Goal: Task Accomplishment & Management: Use online tool/utility

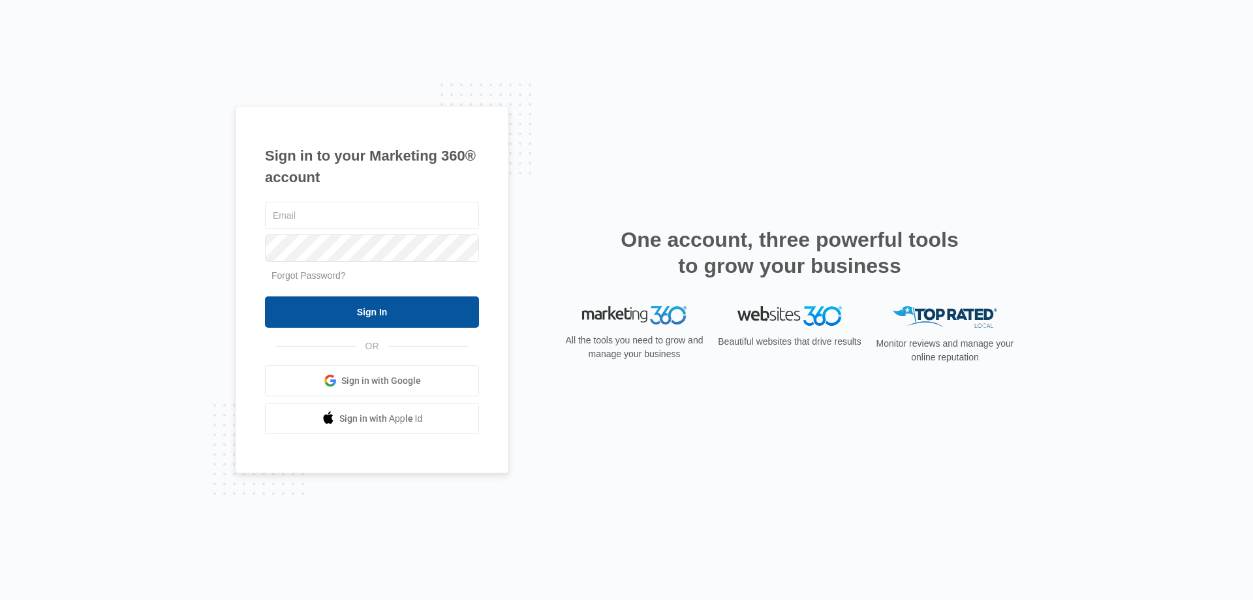
type input "[EMAIL_ADDRESS][DOMAIN_NAME]"
click at [422, 314] on input "Sign In" at bounding box center [372, 311] width 214 height 31
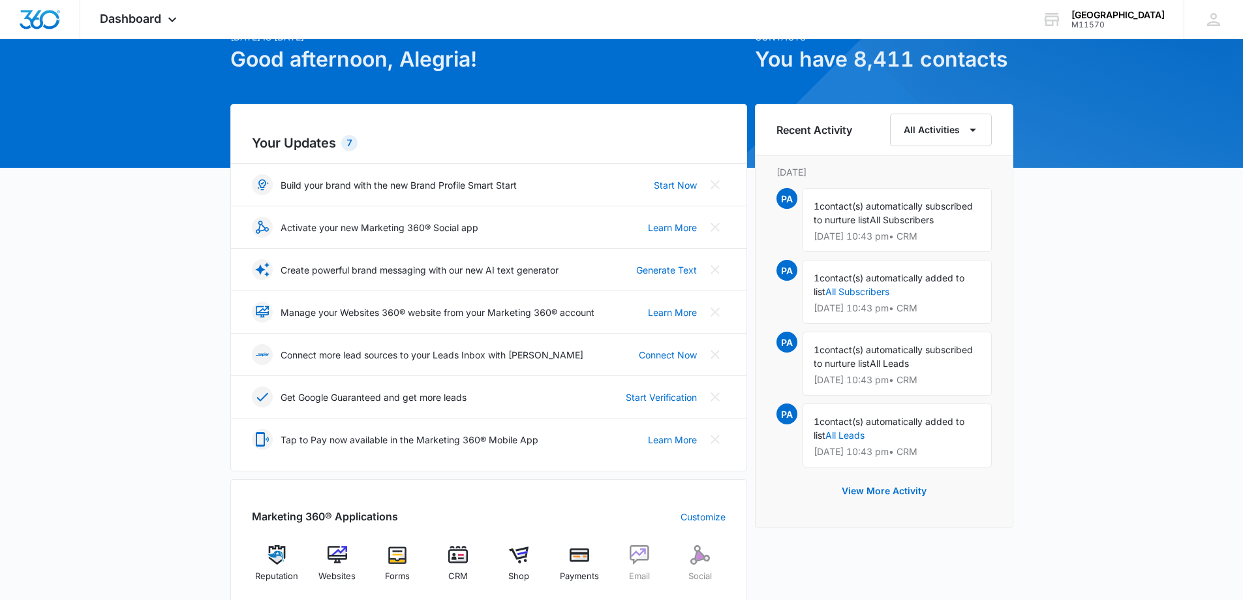
scroll to position [130, 0]
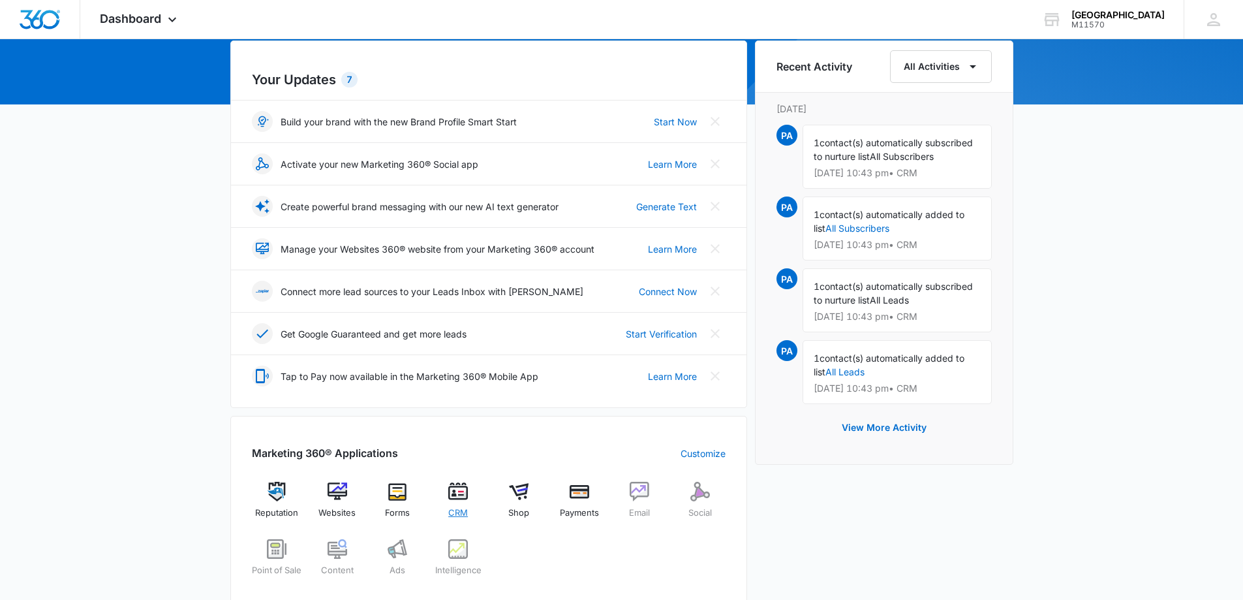
click at [463, 515] on span "CRM" at bounding box center [458, 512] width 20 height 13
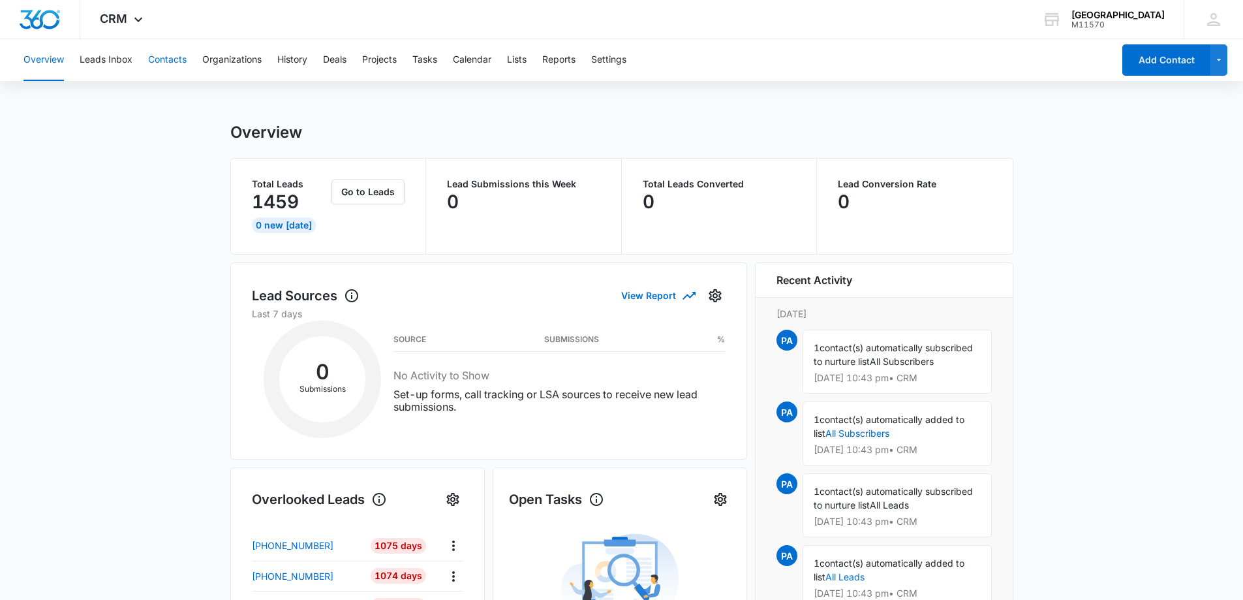
click at [168, 56] on button "Contacts" at bounding box center [167, 60] width 38 height 42
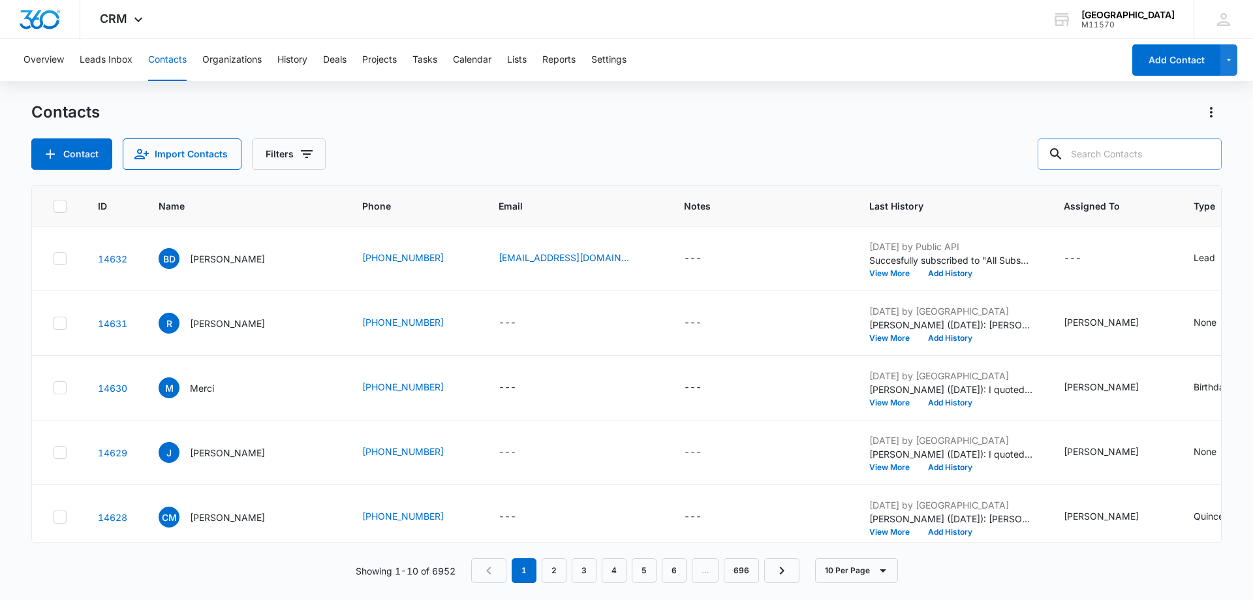
click at [1097, 161] on input "text" at bounding box center [1129, 153] width 184 height 31
type input "[PHONE_NUMBER]"
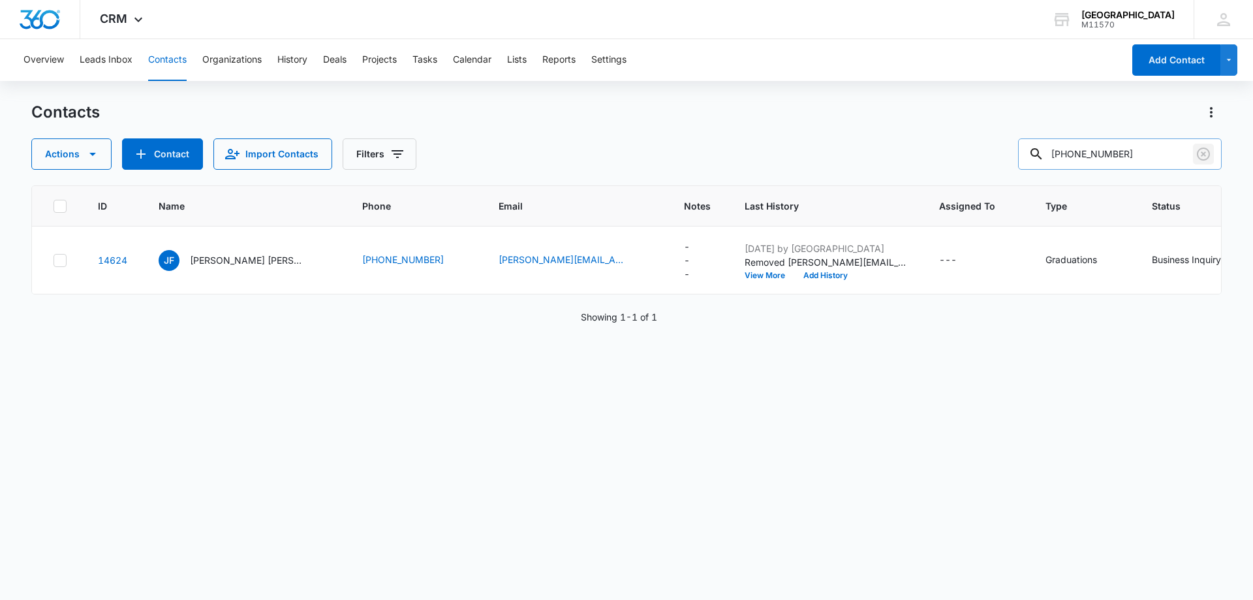
click at [1202, 153] on icon "Clear" at bounding box center [1203, 154] width 16 height 16
